Goal: Task Accomplishment & Management: Manage account settings

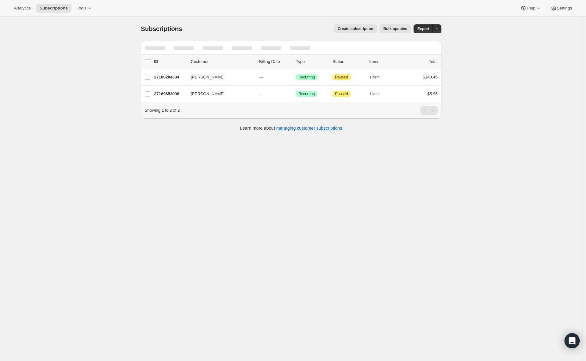
click at [49, 73] on div "Subscriptions. This page is ready Subscriptions Create subscription Bulk update…" at bounding box center [291, 197] width 583 height 361
click at [84, 12] on button "Tools" at bounding box center [85, 8] width 24 height 9
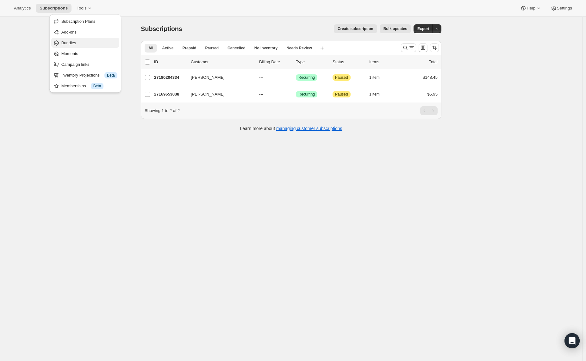
click at [81, 44] on span "Bundles" at bounding box center [89, 43] width 56 height 6
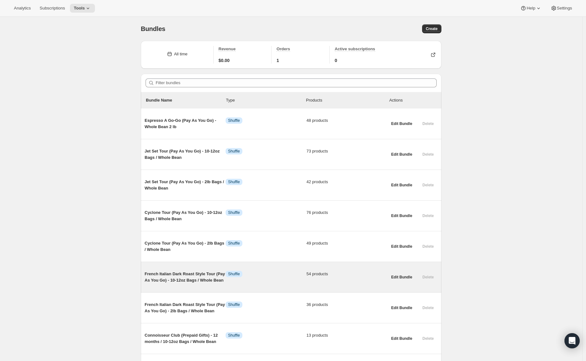
click at [184, 282] on span "French Italian Dark Roast Style Tour (Pay As You Go) - 10-12oz Bags / Whole Bean" at bounding box center [185, 277] width 81 height 13
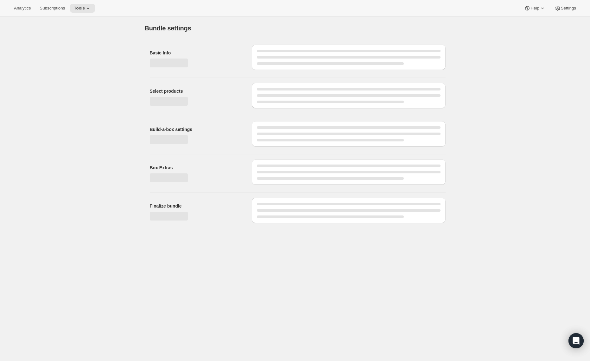
type input "French Italian Dark Roast Style Tour (Pay As You Go) - 10-12oz Bags / Whole Bean"
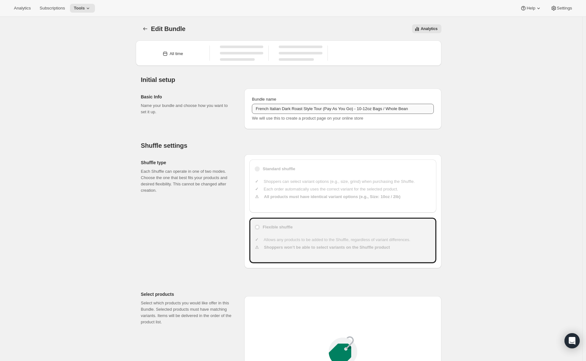
type input "20"
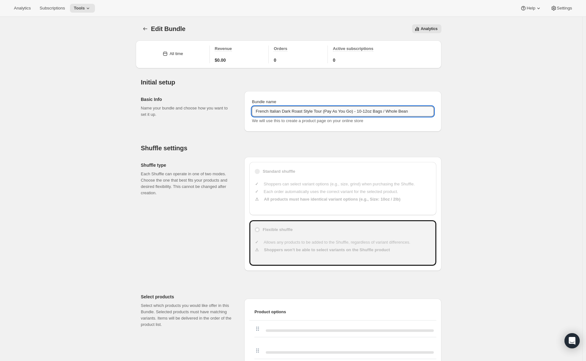
click at [265, 106] on input "French Italian Dark Roast Style Tour (Pay As You Go) - 10-12oz Bags / Whole Bean" at bounding box center [343, 111] width 182 height 10
click at [265, 108] on input "French Italian Dark Roast Style Tour (Pay As You Go) - 10-12oz Bags / Whole Bean" at bounding box center [343, 111] width 182 height 10
drag, startPoint x: 128, startPoint y: 45, endPoint x: 138, endPoint y: 40, distance: 11.6
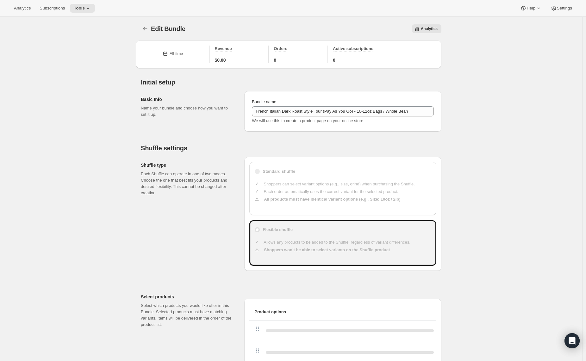
click at [145, 29] on icon "Bundles" at bounding box center [145, 28] width 4 height 3
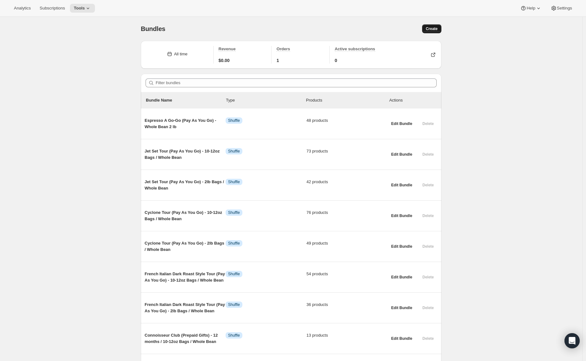
click at [430, 27] on span "Create" at bounding box center [432, 28] width 12 height 5
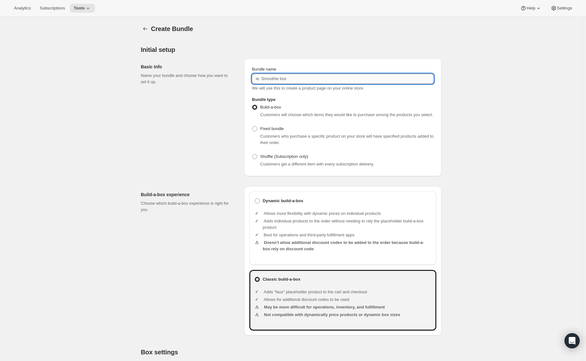
click at [312, 77] on input "Bundle name" at bounding box center [343, 79] width 182 height 10
paste input "French Italian Dark Roast Style Tour (Pay As You Go) - 10-12oz Bags / Whole Bean"
drag, startPoint x: 395, startPoint y: 79, endPoint x: 435, endPoint y: 78, distance: 40.2
click at [434, 78] on input "French Italian Dark Roast Style Tour (Pay As You Go) - 10-12oz Bags / Whole Bean" at bounding box center [343, 79] width 182 height 10
type input "French Italian Dark Roast Style Tour (Pay As You Go) - 10-12oz Bags / Drip Grind"
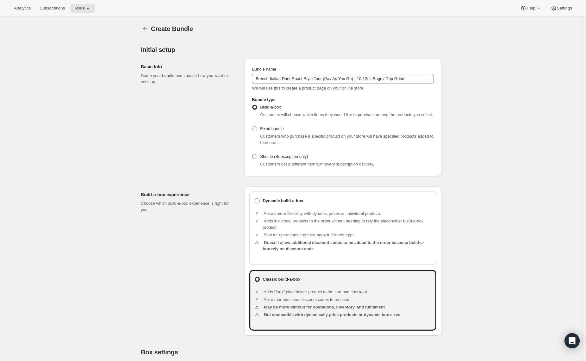
click at [284, 159] on span "Shuffle (Subscription only)" at bounding box center [284, 156] width 48 height 5
click at [253, 155] on input "Shuffle (Subscription only)" at bounding box center [252, 154] width 0 height 0
radio input "true"
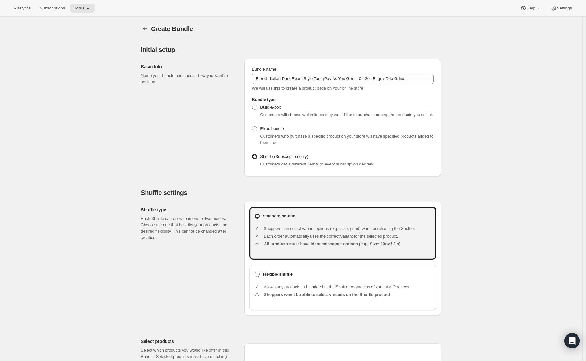
click at [285, 278] on b "Flexible shuffle" at bounding box center [278, 274] width 30 height 6
click at [255, 272] on input "Flexible shuffle" at bounding box center [255, 272] width 0 height 0
radio input "true"
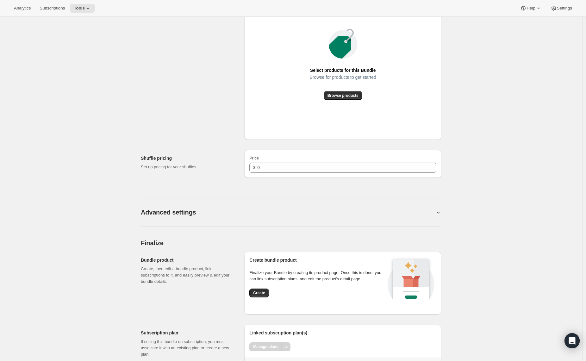
scroll to position [390, 0]
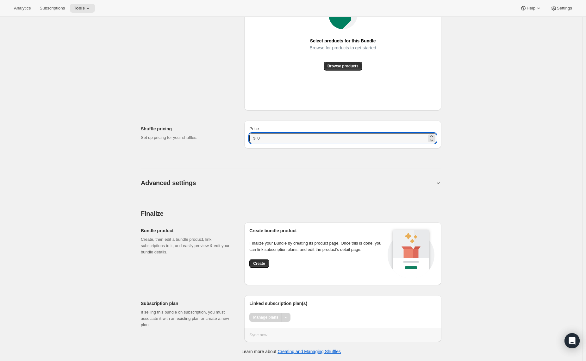
drag, startPoint x: 265, startPoint y: 140, endPoint x: 255, endPoint y: 138, distance: 9.6
click at [255, 138] on div "$ 0" at bounding box center [342, 138] width 187 height 10
click at [256, 262] on span "Create" at bounding box center [259, 263] width 12 height 5
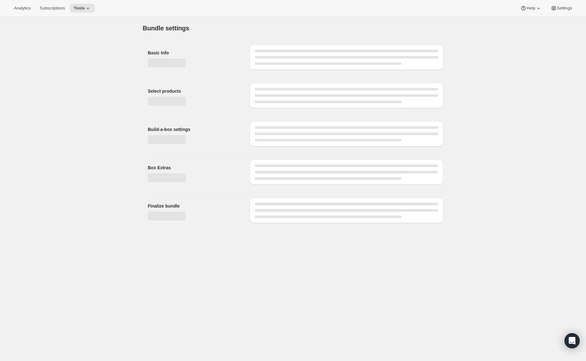
scroll to position [0, 0]
type input "0"
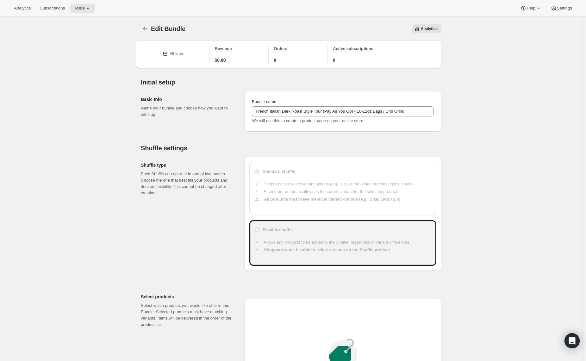
scroll to position [355, 0]
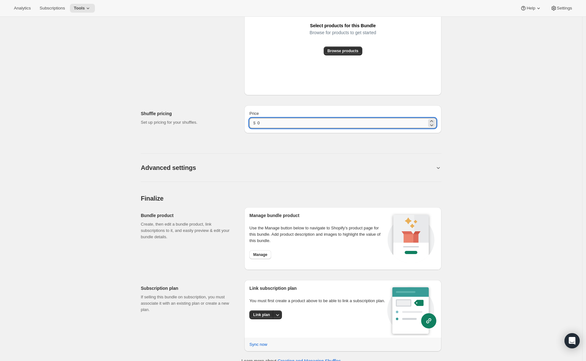
click at [265, 126] on input "0" at bounding box center [342, 123] width 169 height 10
type input "23"
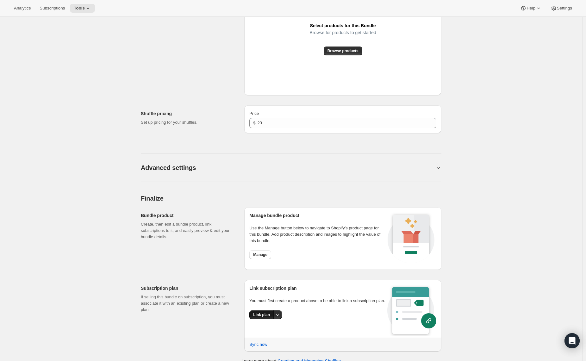
click at [258, 319] on button "Link plan" at bounding box center [261, 315] width 24 height 9
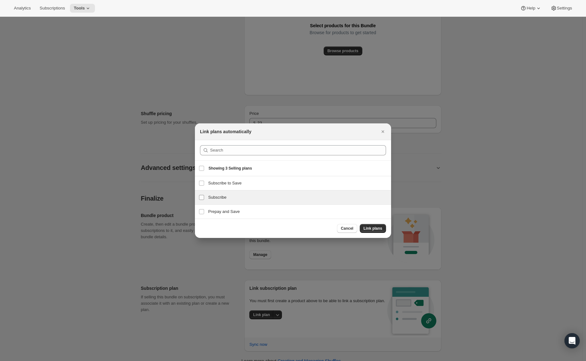
drag, startPoint x: 204, startPoint y: 213, endPoint x: 203, endPoint y: 202, distance: 10.8
click at [204, 213] on input "Prepay and Save" at bounding box center [201, 211] width 5 height 5
checkbox input "true"
click at [203, 199] on input "Subscribe" at bounding box center [201, 197] width 5 height 5
checkbox input "true"
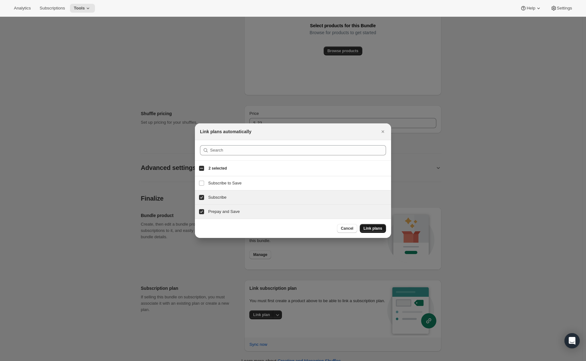
click at [364, 227] on span "Link plans" at bounding box center [373, 228] width 19 height 5
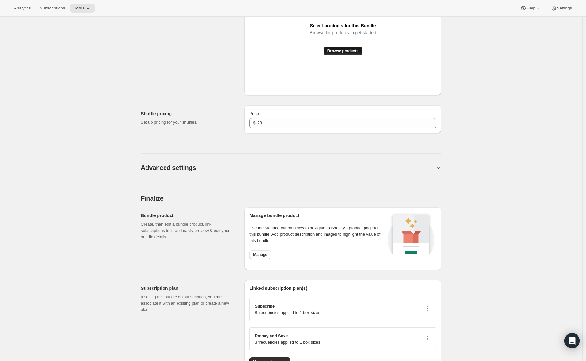
click at [351, 55] on button "Browse products" at bounding box center [343, 51] width 39 height 9
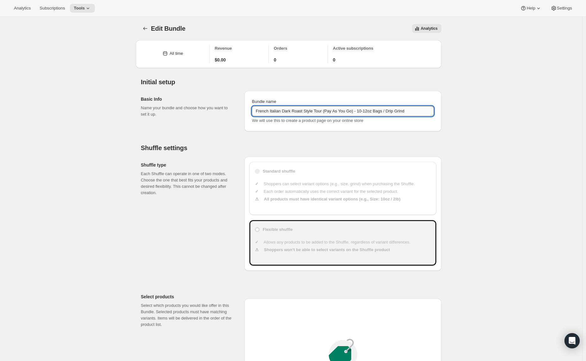
click at [363, 113] on input "French Italian Dark Roast Style Tour (Pay As You Go) - 10-12oz Bags / Drip Grind" at bounding box center [343, 111] width 182 height 10
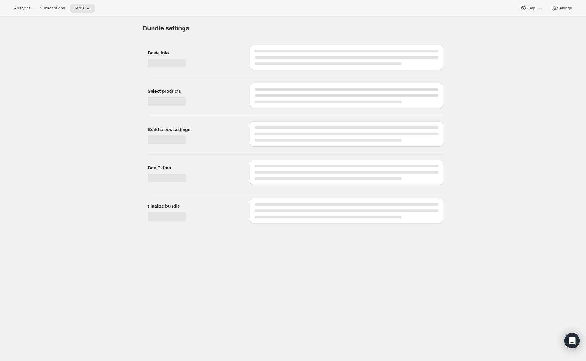
scroll to position [0, 0]
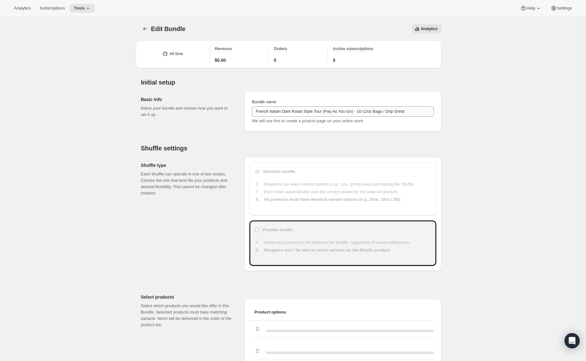
click at [145, 28] on icon "Bundles" at bounding box center [145, 29] width 6 height 6
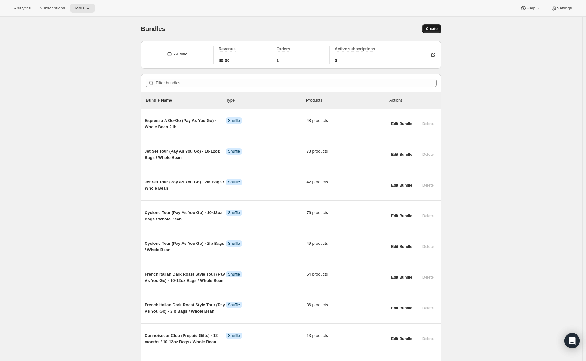
click at [432, 28] on span "Create" at bounding box center [432, 28] width 12 height 5
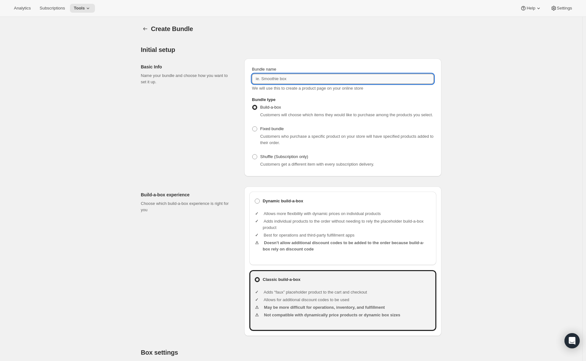
click at [266, 74] on input "Bundle name" at bounding box center [343, 79] width 182 height 10
paste input "French Italian Dark Roast Style Tour (Pay As You Go) - 10-12oz Bags / Drip Grind"
click at [379, 79] on input "French Italian Dark Roast Style Tour (Pay As You Go) - 10-12oz Bags / Drip Grind" at bounding box center [343, 79] width 182 height 10
type input "French Italian Dark Roast Style Tour (Pay As You Go) - 2lb Bags / Drip Grind"
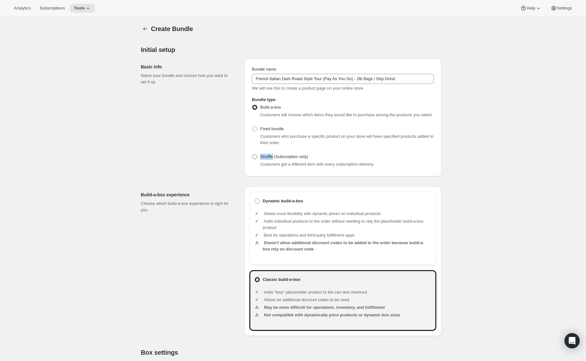
click at [276, 160] on label "Shuffle (Subscription only)" at bounding box center [280, 156] width 56 height 9
click at [267, 159] on span "Shuffle (Subscription only)" at bounding box center [284, 156] width 48 height 5
click at [253, 155] on input "Shuffle (Subscription only)" at bounding box center [252, 154] width 0 height 0
radio input "true"
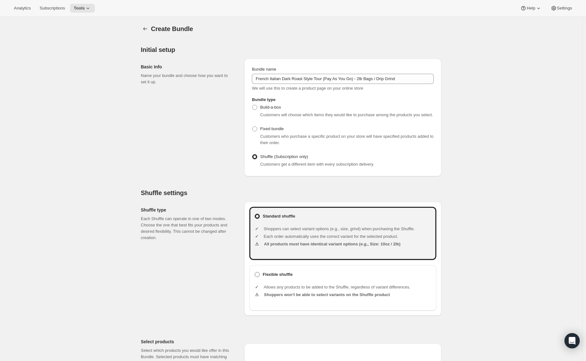
click at [268, 278] on b "Flexible shuffle" at bounding box center [278, 274] width 30 height 6
click at [255, 272] on input "Flexible shuffle" at bounding box center [255, 272] width 0 height 0
radio input "true"
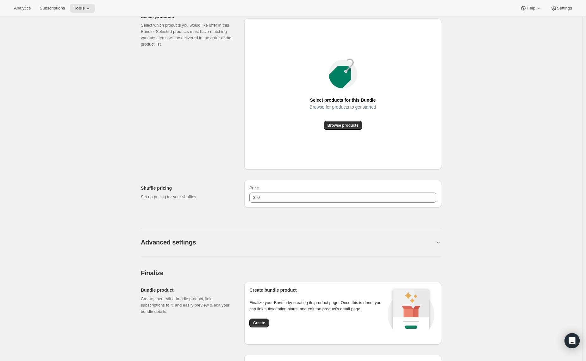
scroll to position [325, 0]
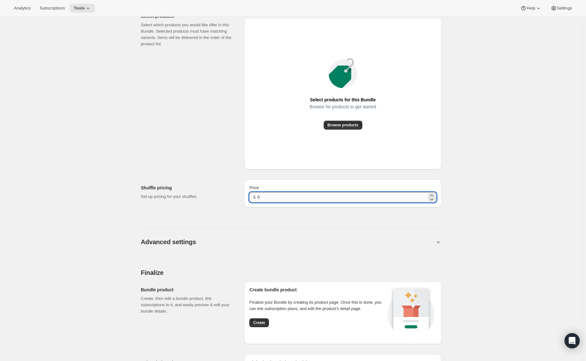
click at [276, 202] on input "0" at bounding box center [342, 197] width 169 height 10
click at [272, 227] on div "Advanced settings" at bounding box center [291, 238] width 301 height 36
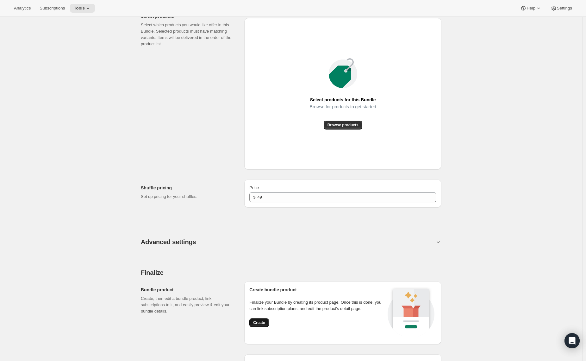
click at [268, 327] on button "Create" at bounding box center [258, 322] width 19 height 9
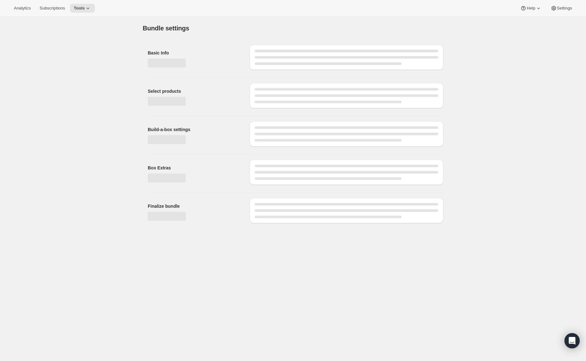
scroll to position [0, 0]
type input "0"
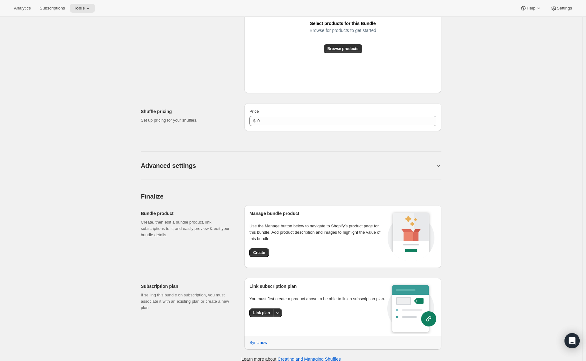
scroll to position [357, 0]
click at [255, 315] on span "Link plan" at bounding box center [261, 312] width 17 height 5
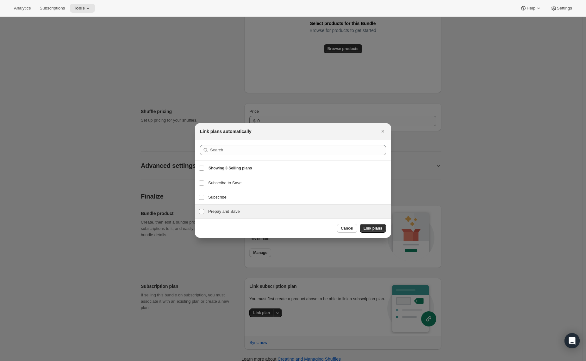
click at [204, 216] on label "Prepay and Save" at bounding box center [201, 212] width 13 height 14
click at [204, 214] on input "Prepay and Save" at bounding box center [201, 211] width 5 height 5
checkbox input "true"
click at [202, 201] on label "Subscribe" at bounding box center [201, 197] width 13 height 14
click at [202, 200] on input "Subscribe" at bounding box center [201, 197] width 5 height 5
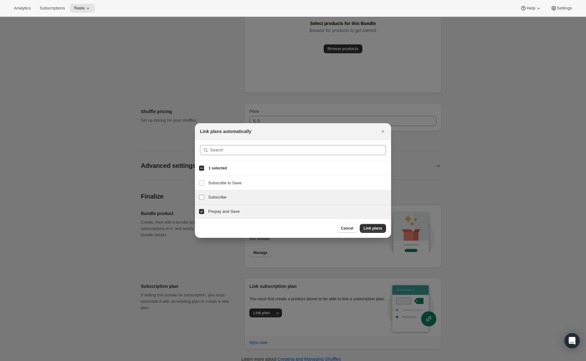
checkbox input "true"
drag, startPoint x: 386, startPoint y: 225, endPoint x: 380, endPoint y: 226, distance: 5.8
click at [386, 225] on div "Cancel Link plans" at bounding box center [293, 227] width 196 height 19
click at [380, 226] on span "Link plans" at bounding box center [373, 228] width 19 height 5
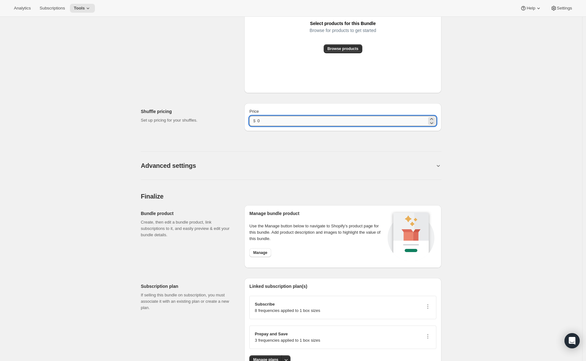
click at [295, 119] on input "0" at bounding box center [342, 121] width 169 height 10
type input "49"
click at [526, 104] on div "Edit Bundle. This page is ready Edit Bundle Analytics More actions Analytics Al…" at bounding box center [291, 22] width 583 height 725
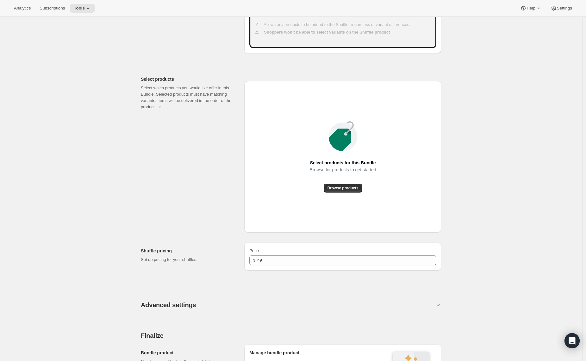
scroll to position [217, 0]
click at [337, 193] on div "Select products for this Bundle Browse for products to get started Browse produ…" at bounding box center [342, 157] width 187 height 141
click at [336, 191] on button "Browse products" at bounding box center [343, 188] width 39 height 9
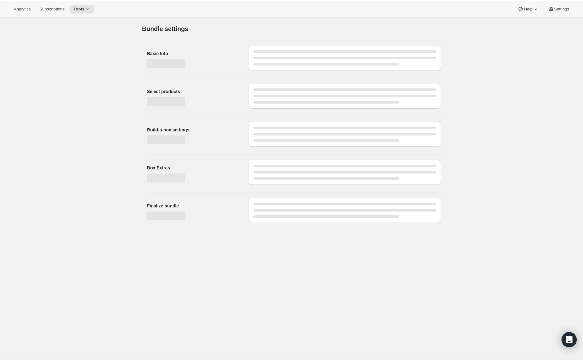
scroll to position [0, 0]
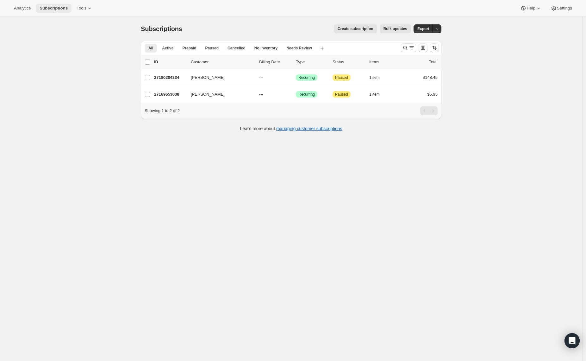
click at [69, 5] on button "Subscriptions" at bounding box center [54, 8] width 36 height 9
click at [84, 7] on span "Tools" at bounding box center [82, 8] width 10 height 5
click at [70, 24] on span "Subscription Plans" at bounding box center [89, 21] width 56 height 6
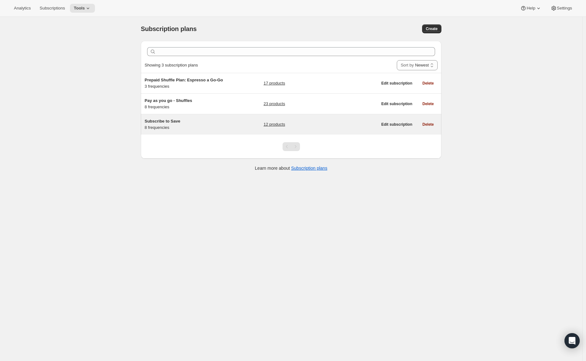
click at [168, 119] on span "Subscribe to Save" at bounding box center [163, 121] width 36 height 5
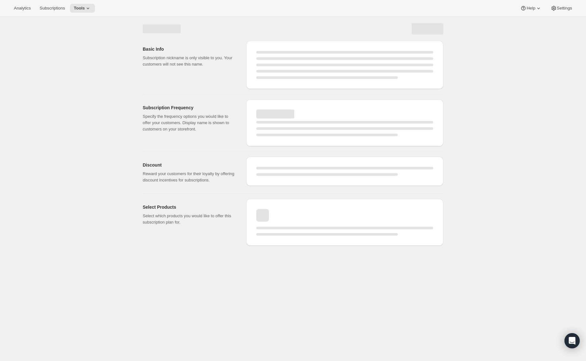
select select "WEEK"
select select "MONTH"
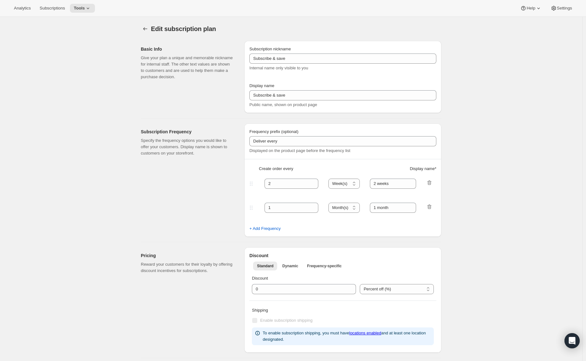
type input "Subscribe to Save"
type input "1"
type input "1 week"
type input "2"
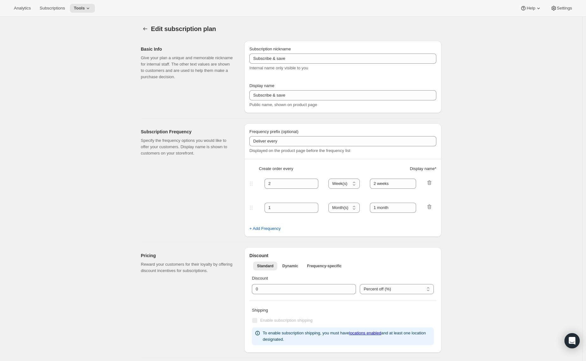
select select "WEEK"
type input "2 weeks"
type input "5"
select select "WEEK"
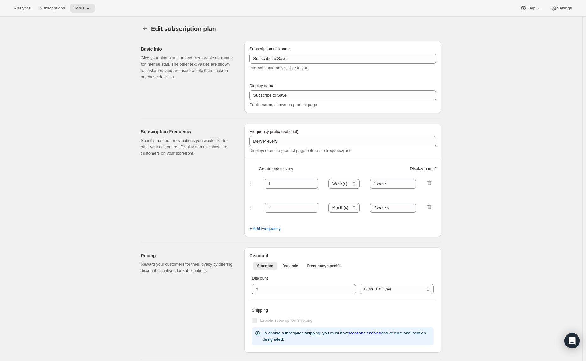
select select "WEEK"
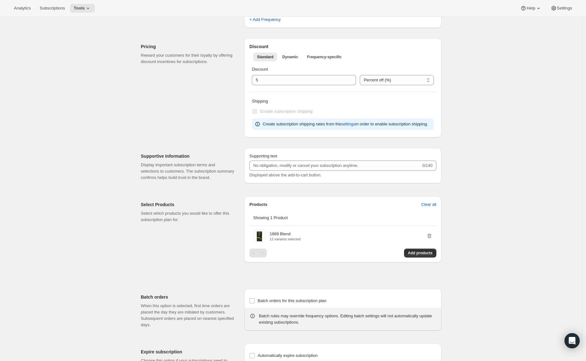
scroll to position [433, 0]
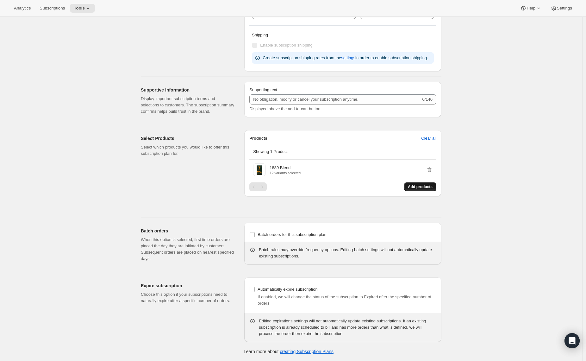
click at [412, 187] on span "Add products" at bounding box center [420, 186] width 25 height 5
click at [414, 187] on span "Add products" at bounding box center [420, 186] width 25 height 5
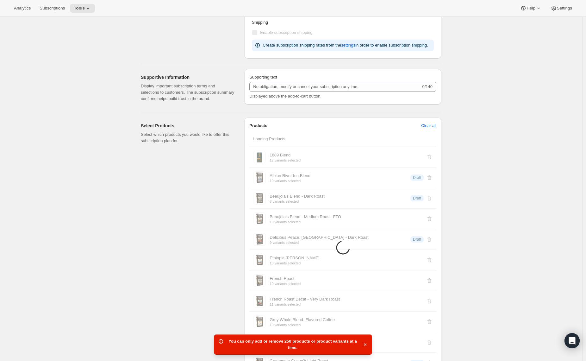
click at [365, 344] on icon "button" at bounding box center [365, 344] width 6 height 6
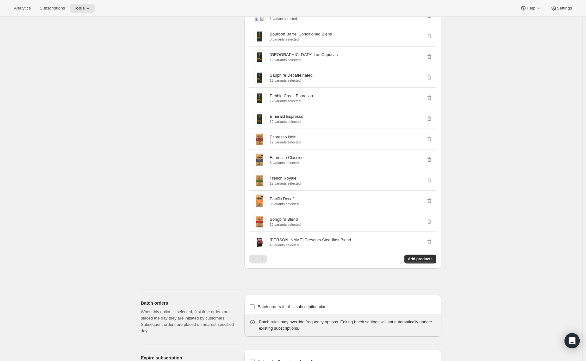
scroll to position [1294, 0]
click at [414, 263] on span "Add products" at bounding box center [420, 260] width 25 height 5
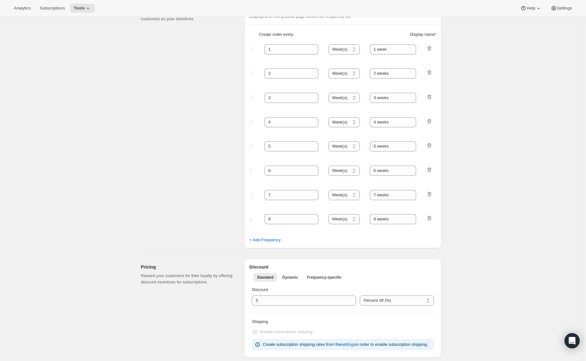
scroll to position [0, 0]
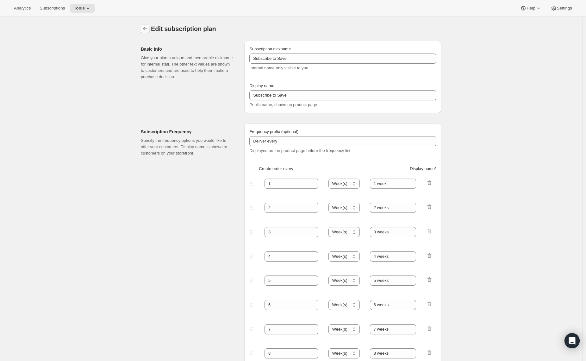
click at [146, 32] on button "Subscription plans" at bounding box center [145, 28] width 9 height 9
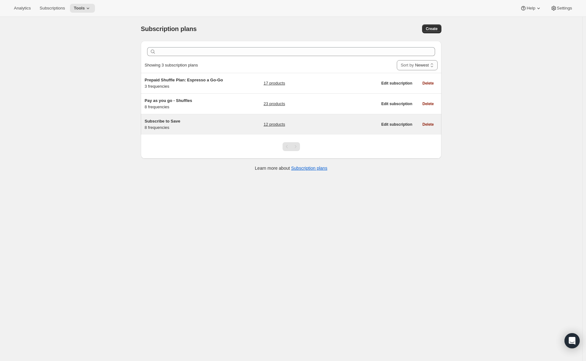
click at [280, 124] on link "12 products" at bounding box center [275, 124] width 22 height 6
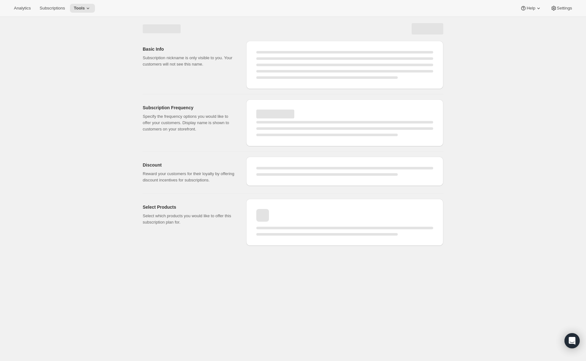
select select "WEEK"
select select "MONTH"
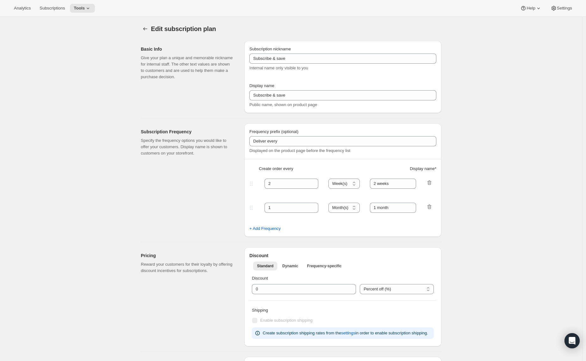
type input "Subscribe to Save"
type input "1"
type input "1 week"
type input "2"
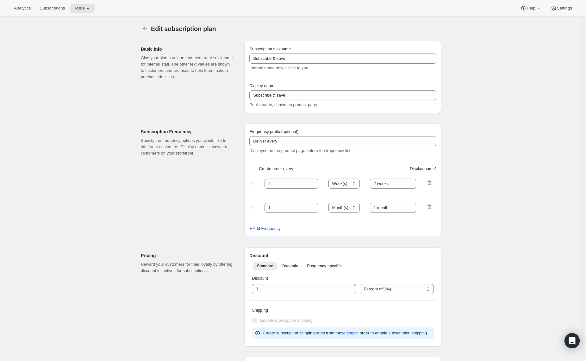
select select "WEEK"
type input "2 weeks"
type input "5"
select select "WEEK"
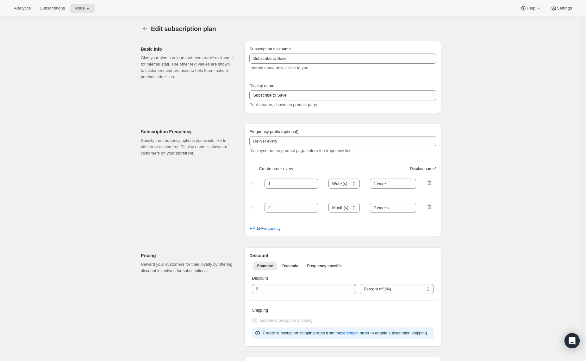
select select "WEEK"
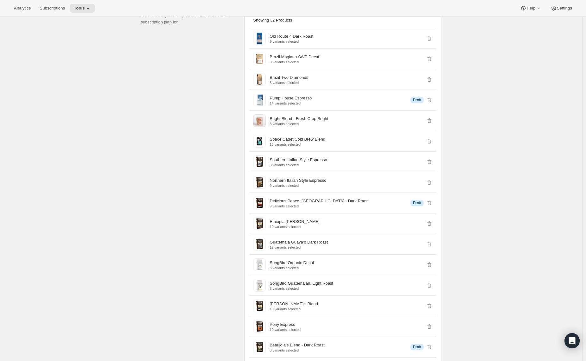
scroll to position [907, 0]
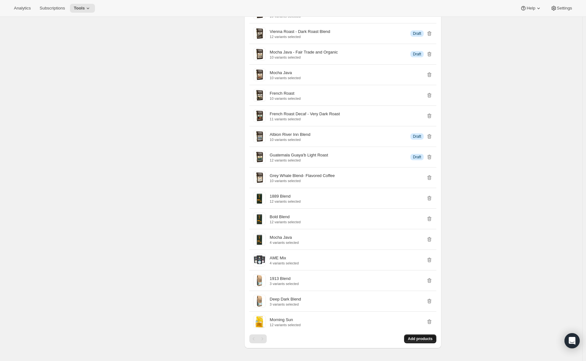
click at [427, 343] on button "Add products" at bounding box center [420, 338] width 32 height 9
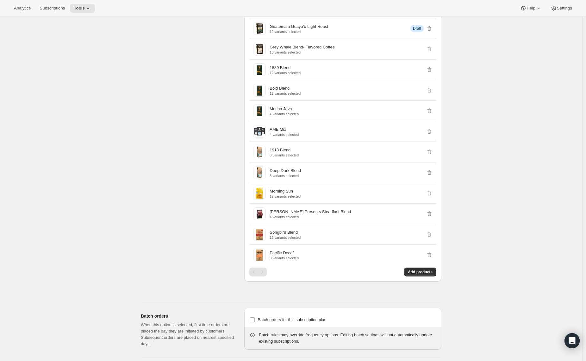
scroll to position [1036, 0]
click at [426, 274] on span "Add products" at bounding box center [420, 271] width 25 height 5
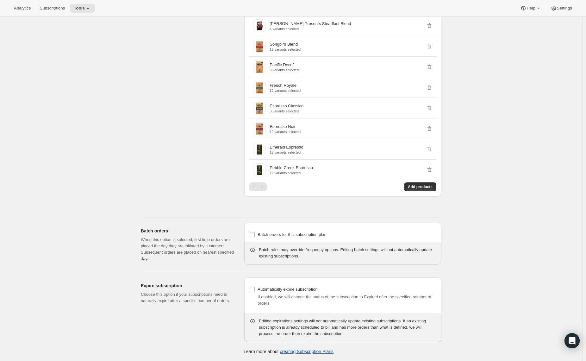
scroll to position [1223, 0]
click at [414, 190] on span "Add products" at bounding box center [420, 187] width 25 height 5
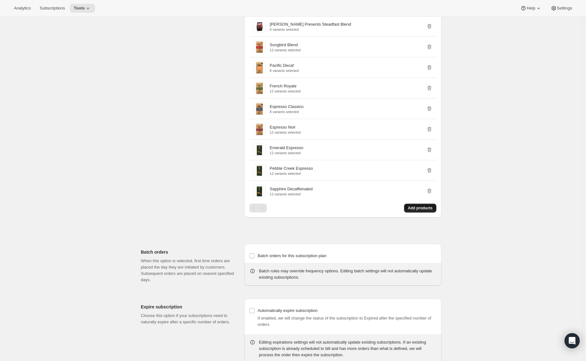
click at [408, 212] on button "Add products" at bounding box center [420, 208] width 32 height 9
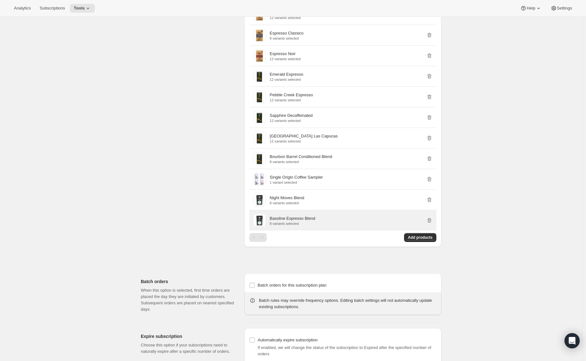
scroll to position [1249, 0]
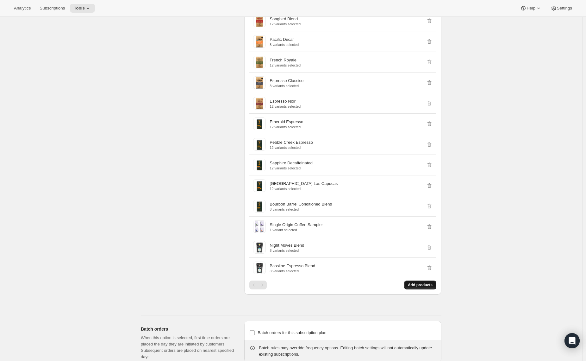
click at [415, 289] on button "Add products" at bounding box center [420, 285] width 32 height 9
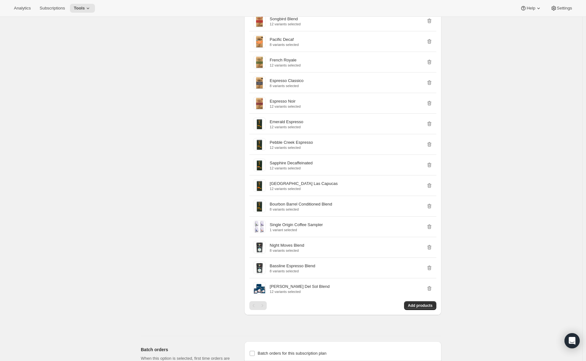
click at [415, 310] on button "Add products" at bounding box center [420, 305] width 32 height 9
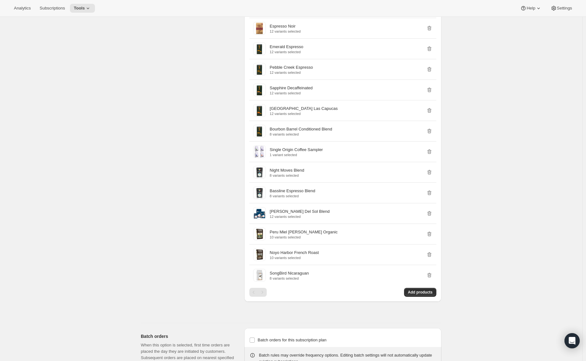
scroll to position [1442, 0]
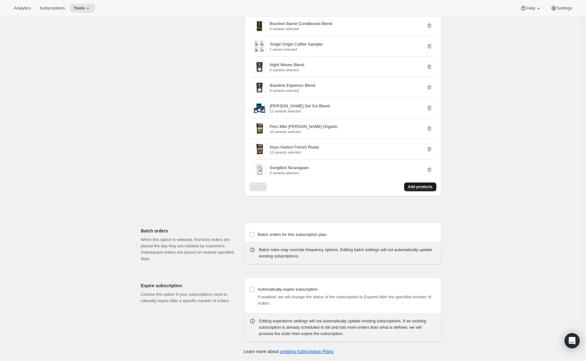
click at [426, 188] on span "Add products" at bounding box center [420, 186] width 25 height 5
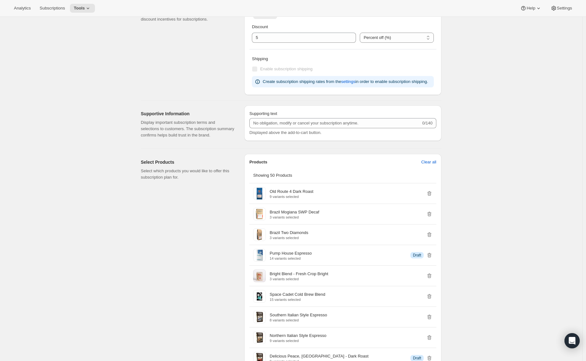
scroll to position [0, 0]
